Goal: Task Accomplishment & Management: Complete application form

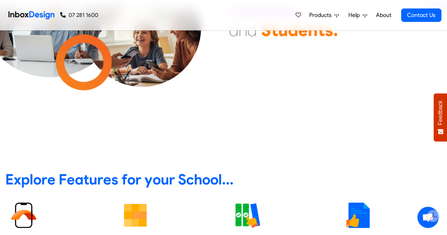
scroll to position [138, 0]
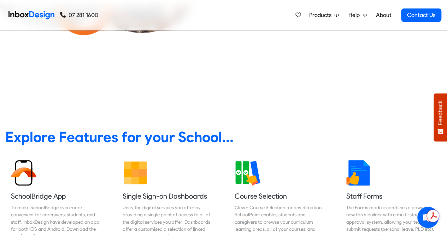
click at [382, 17] on link "About" at bounding box center [383, 15] width 19 height 14
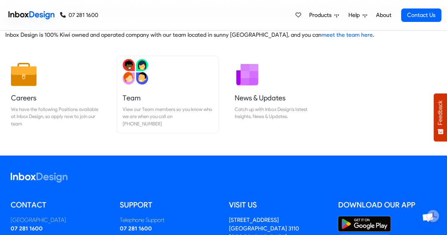
scroll to position [86, 0]
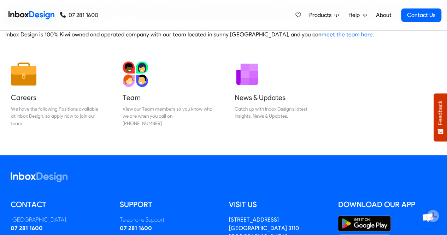
click at [31, 15] on img at bounding box center [31, 15] width 46 height 14
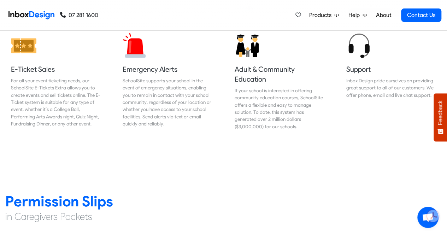
scroll to position [843, 0]
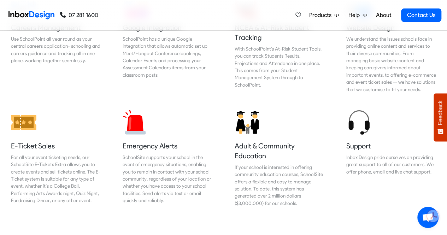
scroll to position [780, 0]
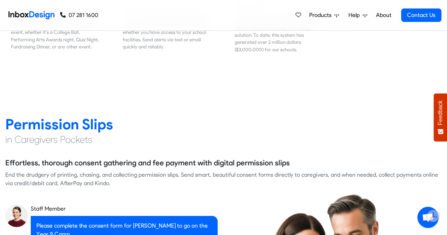
checkbox input "true"
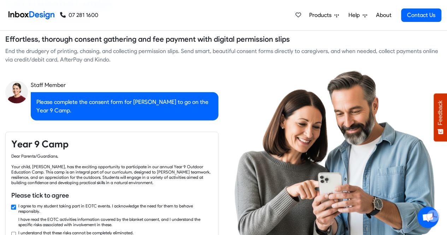
checkbox input "true"
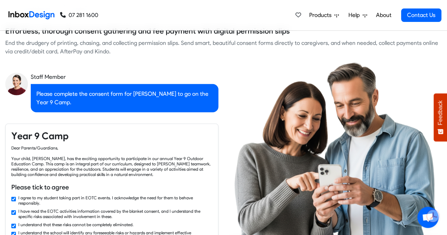
checkbox input "true"
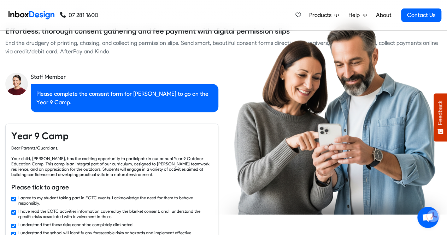
checkbox input "true"
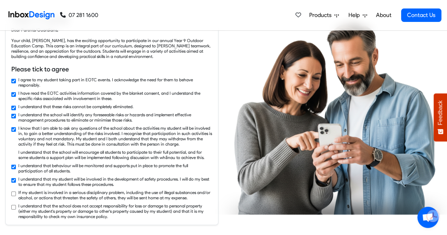
checkbox input "true"
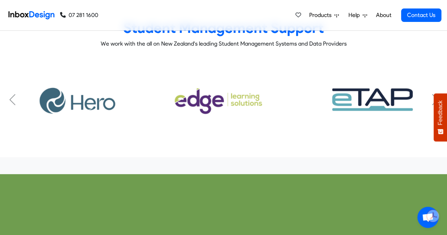
scroll to position [2223, 0]
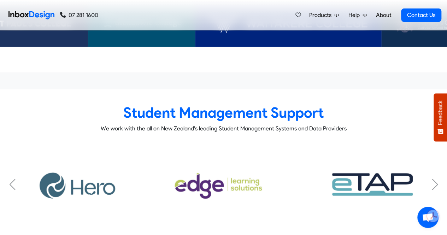
checkbox input "false"
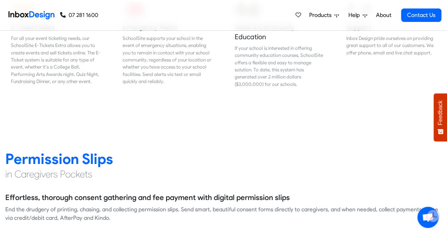
checkbox input "false"
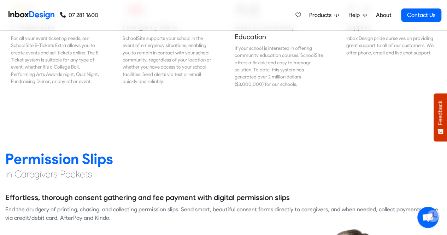
checkbox input "false"
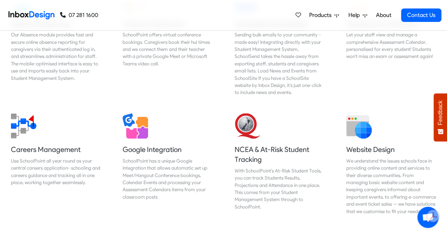
checkbox input "false"
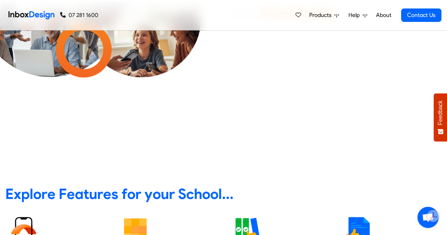
scroll to position [214, 0]
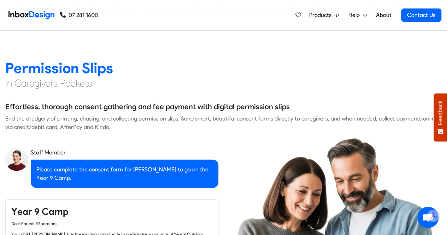
checkbox input "true"
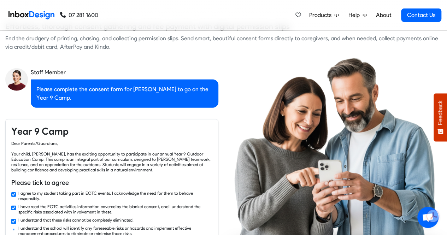
checkbox input "true"
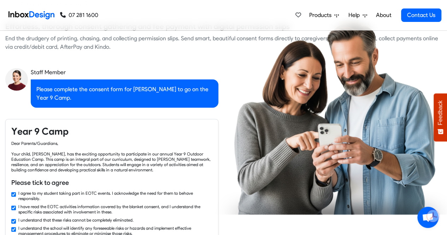
checkbox input "true"
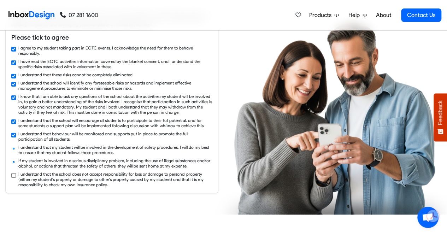
checkbox input "true"
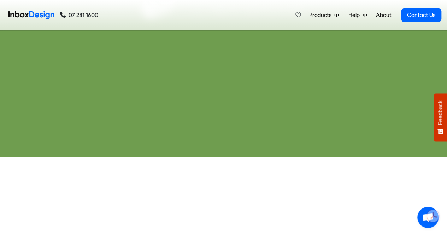
scroll to position [2561, 0]
